Goal: Task Accomplishment & Management: Use online tool/utility

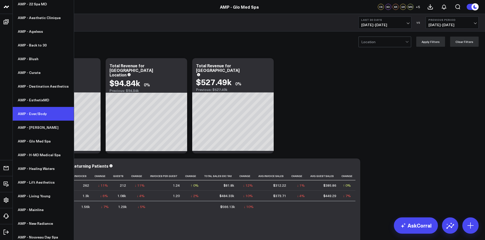
scroll to position [102, 0]
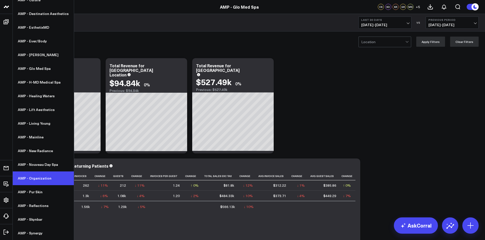
click at [32, 180] on link "AMP - Organization" at bounding box center [43, 179] width 61 height 14
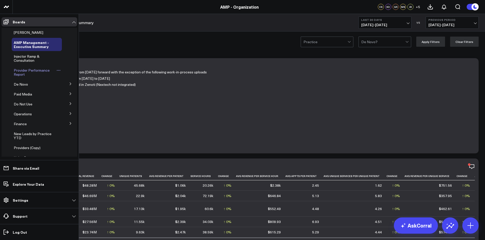
click at [36, 72] on span "Provider Performance Report" at bounding box center [32, 72] width 36 height 9
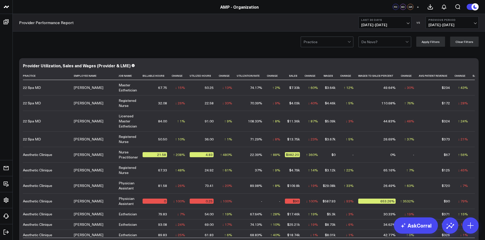
click at [406, 22] on button "Last 30 Days [DATE] - [DATE]" at bounding box center [384, 23] width 53 height 12
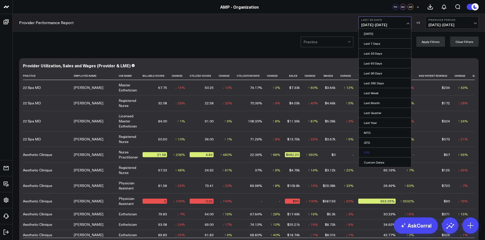
click at [374, 155] on link "YTD" at bounding box center [384, 153] width 52 height 10
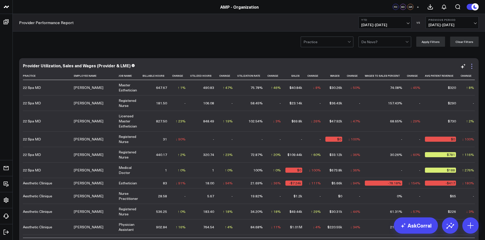
click at [470, 67] on icon at bounding box center [471, 66] width 6 height 6
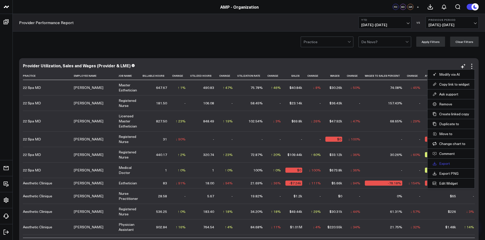
click at [441, 164] on link "Export" at bounding box center [450, 164] width 37 height 5
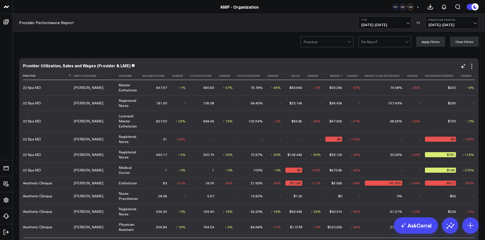
click at [325, 80] on th "Wages" at bounding box center [335, 76] width 21 height 8
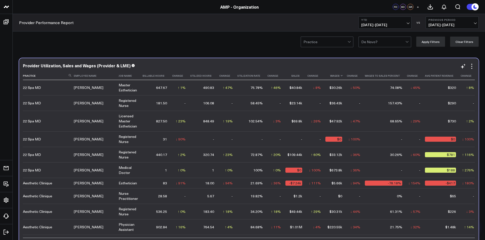
click at [325, 80] on th "Wages" at bounding box center [335, 76] width 21 height 8
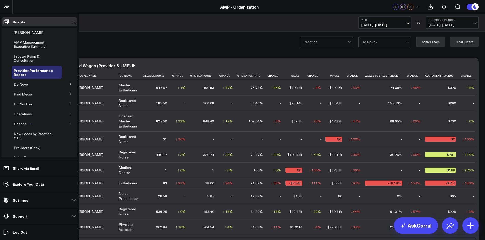
click at [19, 124] on span "Finance" at bounding box center [20, 124] width 13 height 5
